Goal: Task Accomplishment & Management: Use online tool/utility

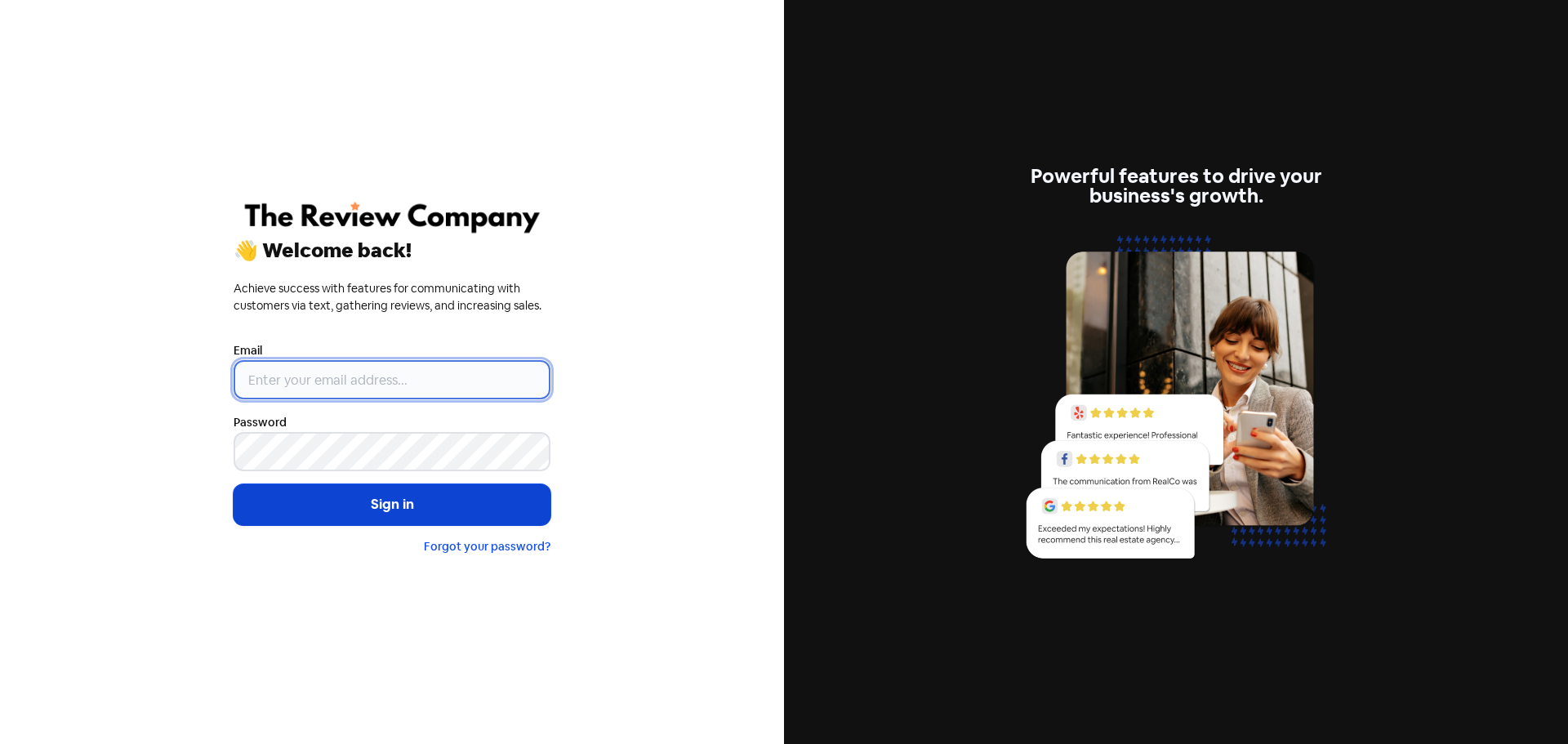
type input "[EMAIL_ADDRESS][DOMAIN_NAME]"
click at [349, 511] on button "Sign in" at bounding box center [392, 505] width 317 height 41
